Goal: Information Seeking & Learning: Check status

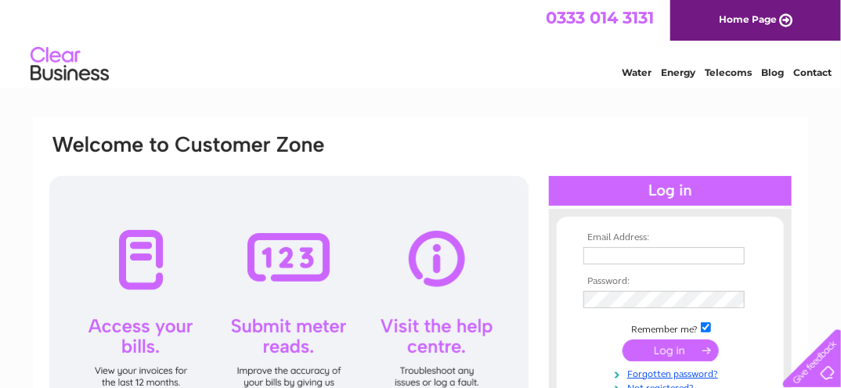
click at [635, 254] on input "text" at bounding box center [663, 255] width 161 height 17
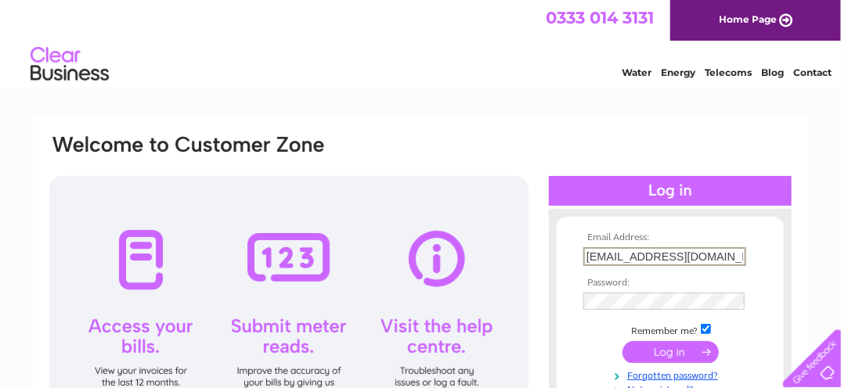
type input "[EMAIL_ADDRESS][DOMAIN_NAME]"
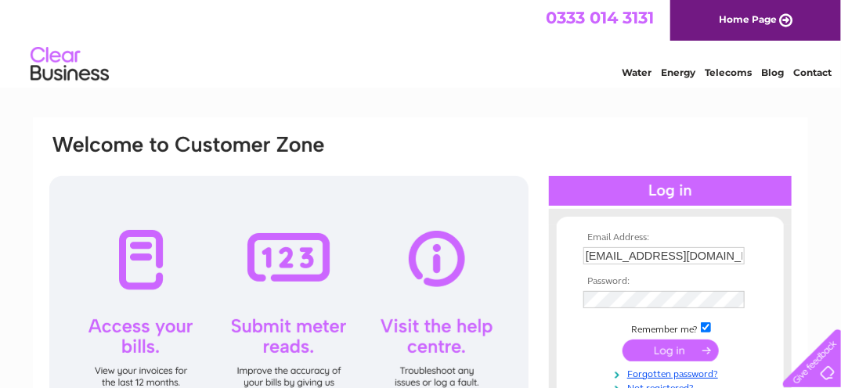
click at [687, 354] on input "submit" at bounding box center [670, 351] width 96 height 22
click at [666, 351] on input "submit" at bounding box center [670, 351] width 96 height 22
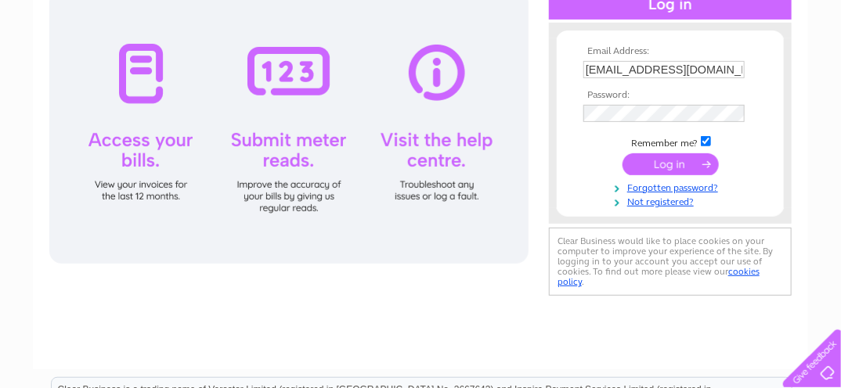
scroll to position [188, 0]
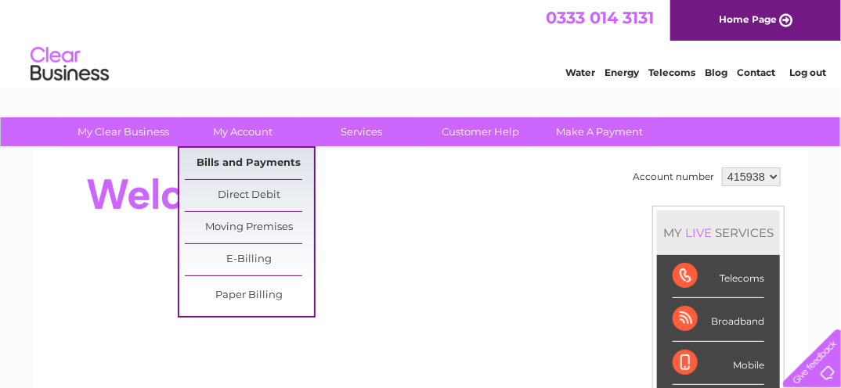
click at [212, 159] on link "Bills and Payments" at bounding box center [249, 163] width 129 height 31
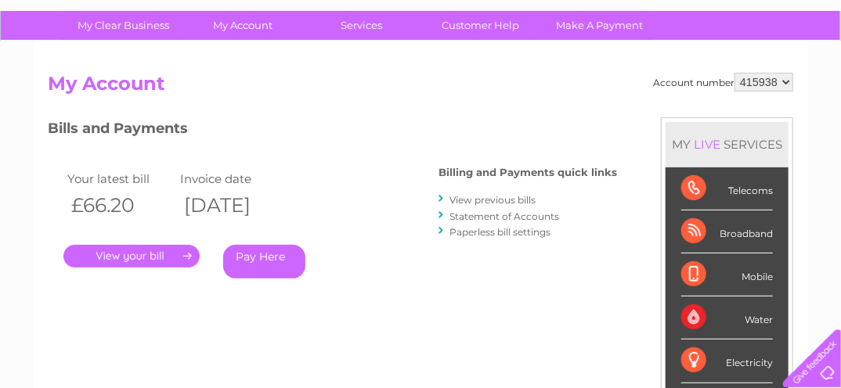
scroll to position [125, 0]
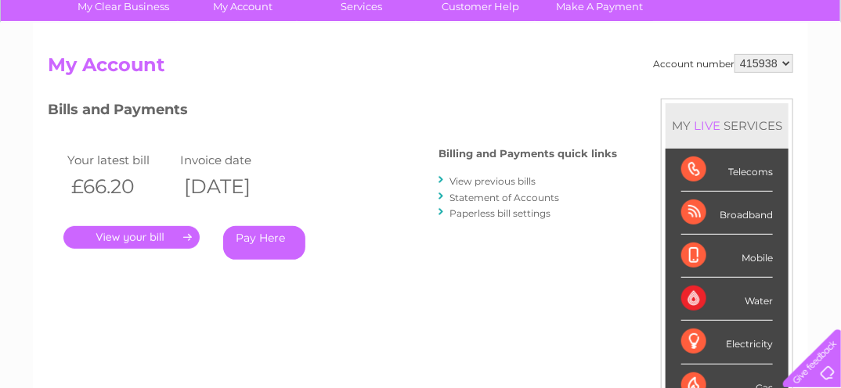
click at [168, 236] on link "." at bounding box center [131, 237] width 136 height 23
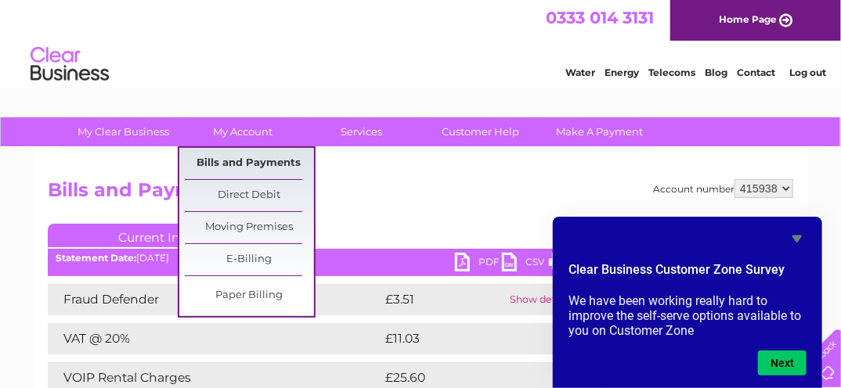
click at [244, 158] on link "Bills and Payments" at bounding box center [249, 163] width 129 height 31
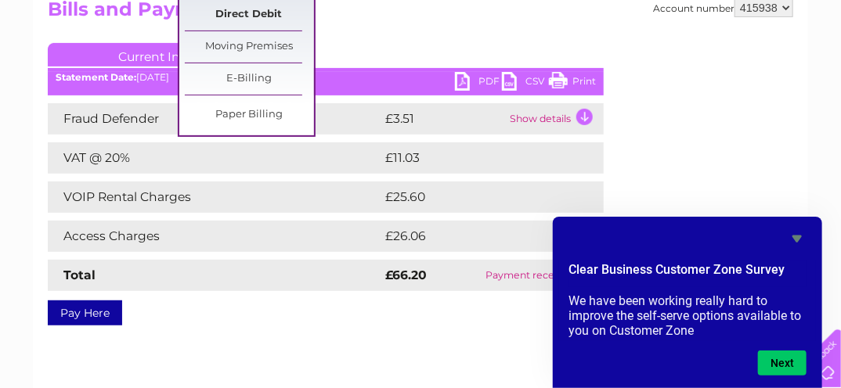
scroll to position [188, 0]
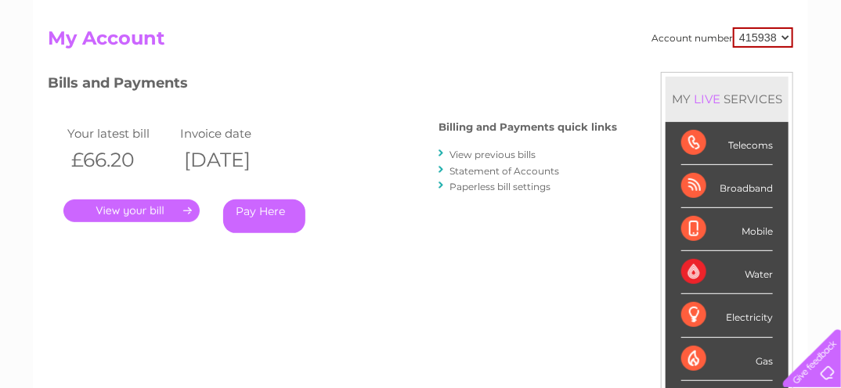
scroll to position [188, 0]
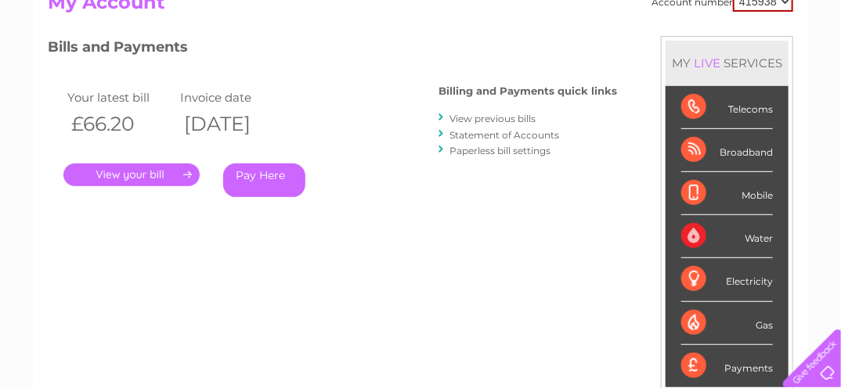
click at [469, 116] on link "View previous bills" at bounding box center [492, 119] width 86 height 12
